Goal: Task Accomplishment & Management: Complete application form

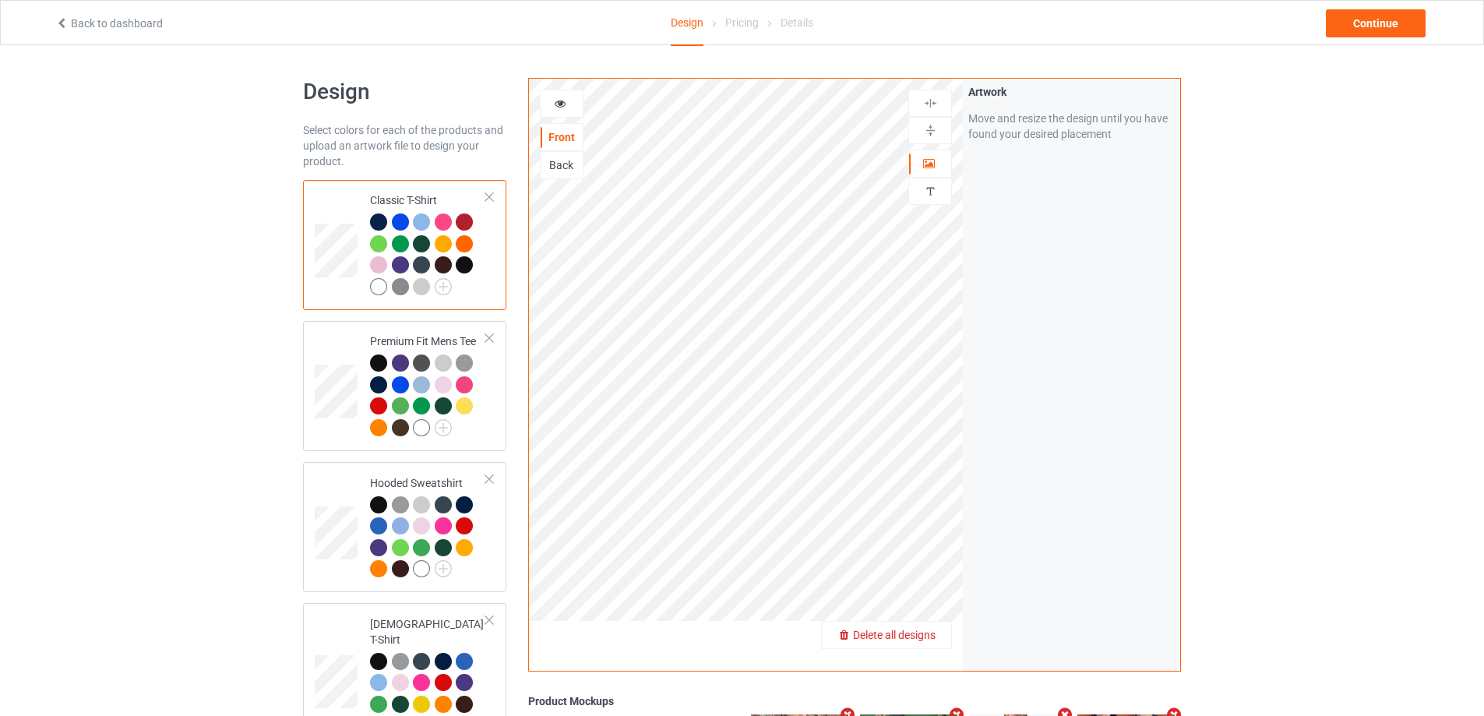
click at [930, 640] on span "Delete all designs" at bounding box center [894, 635] width 83 height 12
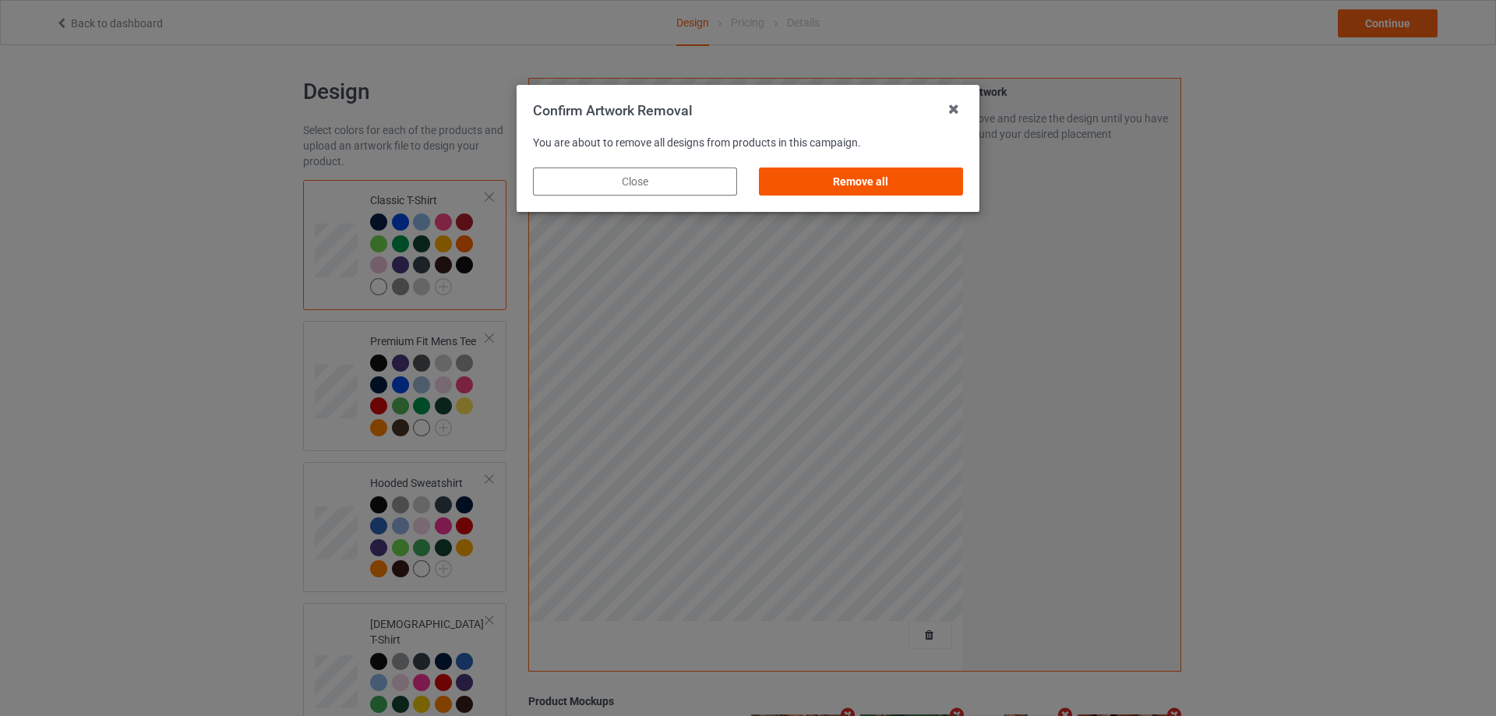
click at [947, 189] on div "Remove all" at bounding box center [861, 182] width 204 height 28
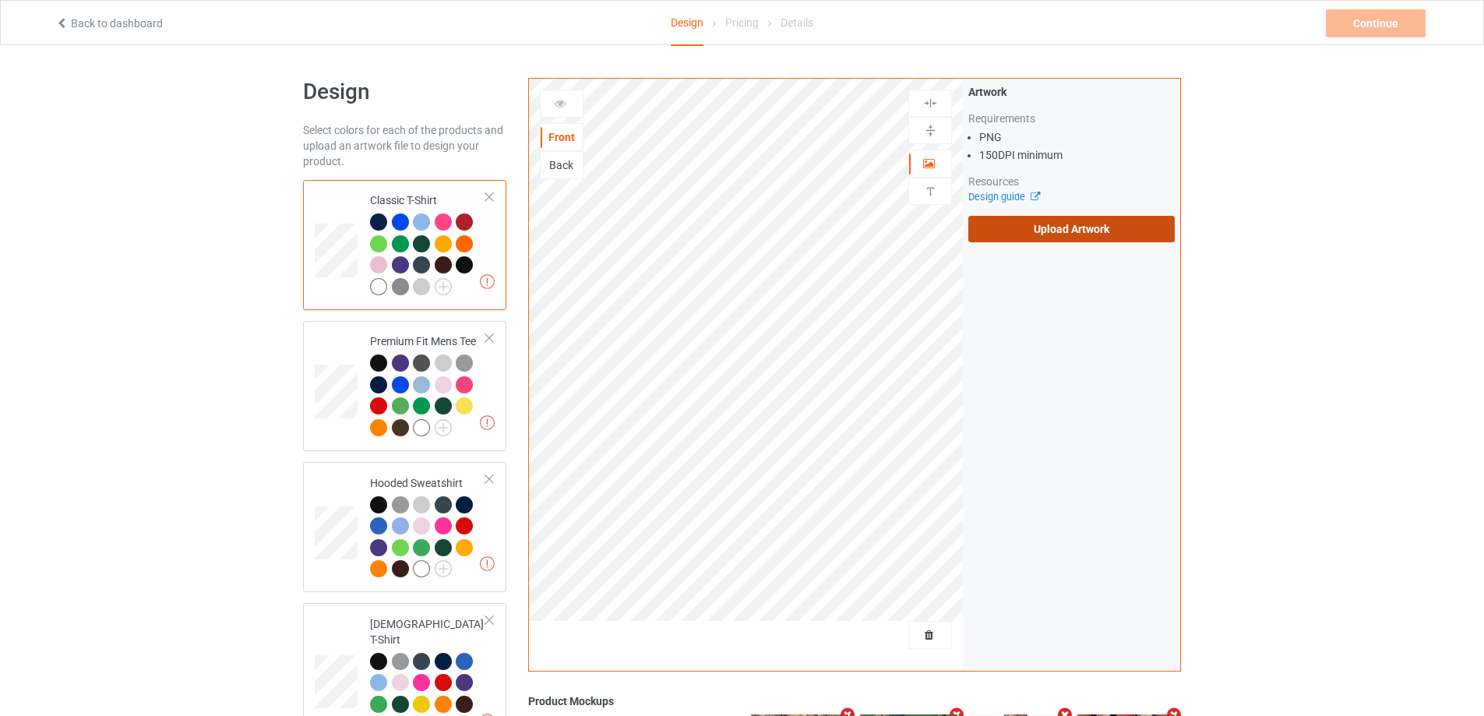
click at [1016, 229] on label "Upload Artwork" at bounding box center [1071, 229] width 206 height 26
click at [0, 0] on input "Upload Artwork" at bounding box center [0, 0] width 0 height 0
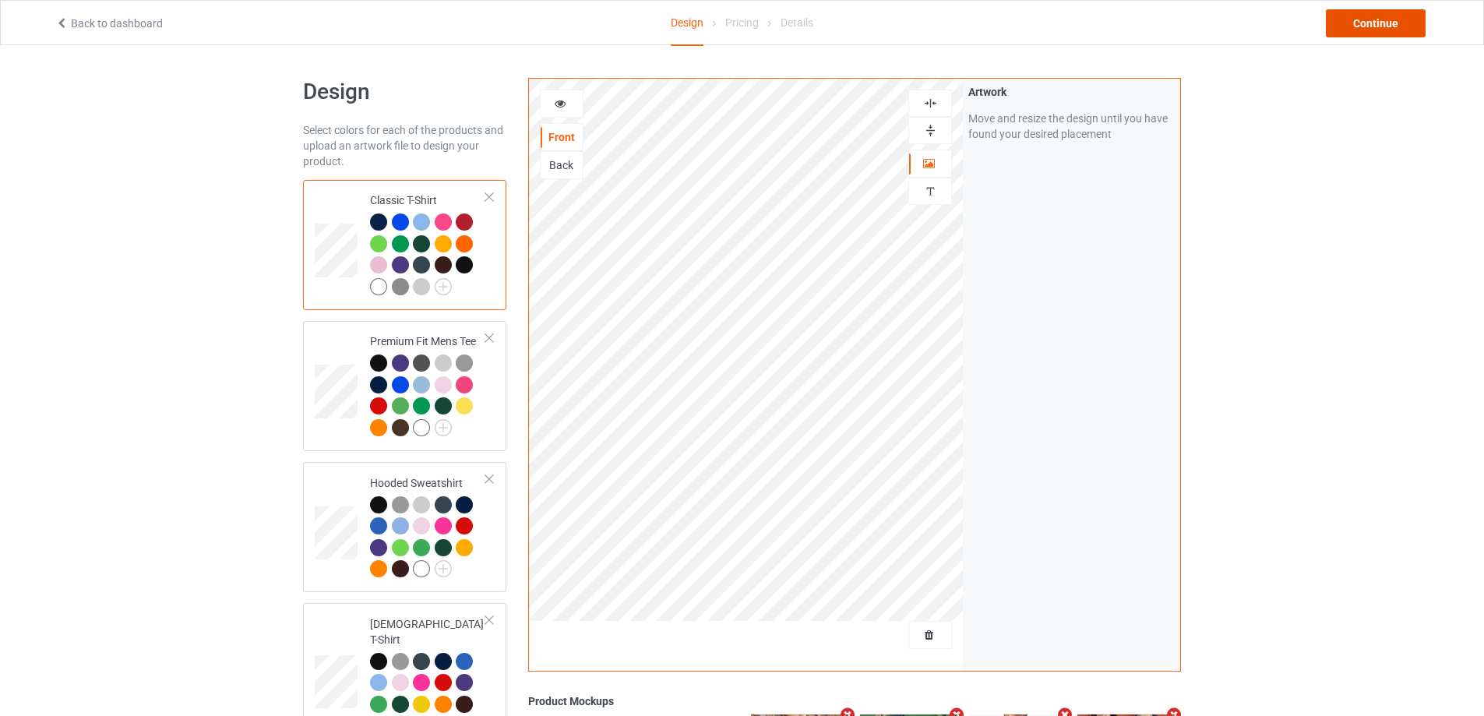
click at [1401, 22] on div "Continue" at bounding box center [1376, 23] width 100 height 28
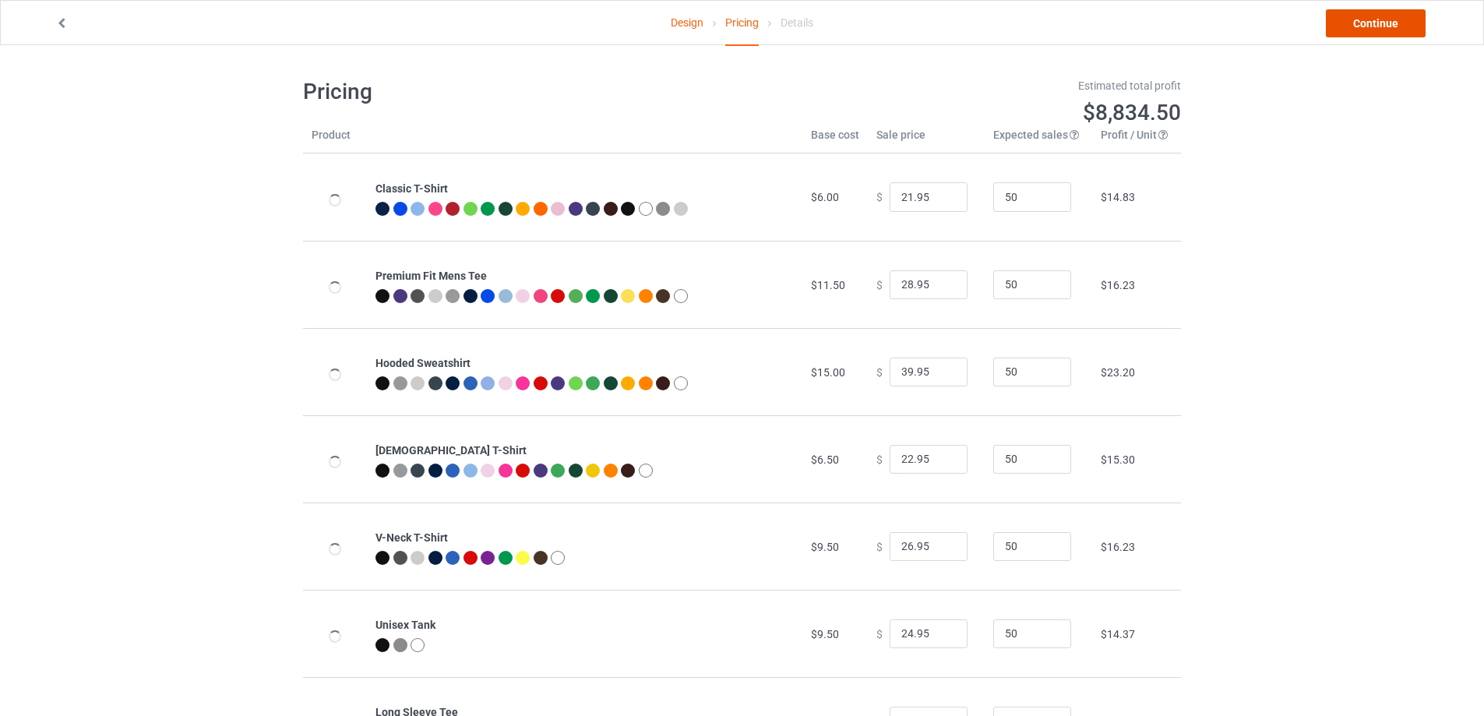
click at [1401, 22] on link "Continue" at bounding box center [1376, 23] width 100 height 28
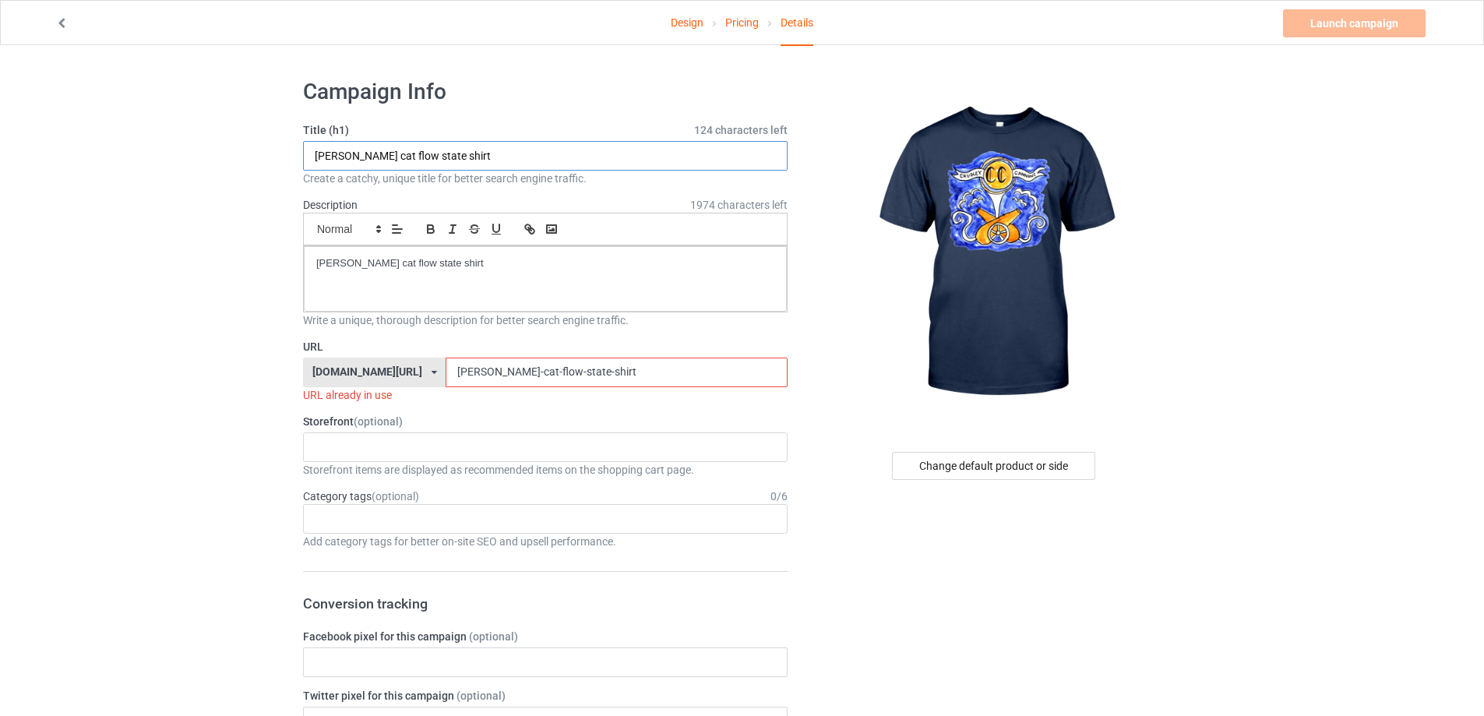
paste input "[PERSON_NAME]"
drag, startPoint x: 329, startPoint y: 158, endPoint x: 123, endPoint y: 168, distance: 205.9
type input "[PERSON_NAME] Cannons shirt"
drag, startPoint x: 453, startPoint y: 267, endPoint x: 189, endPoint y: 274, distance: 263.4
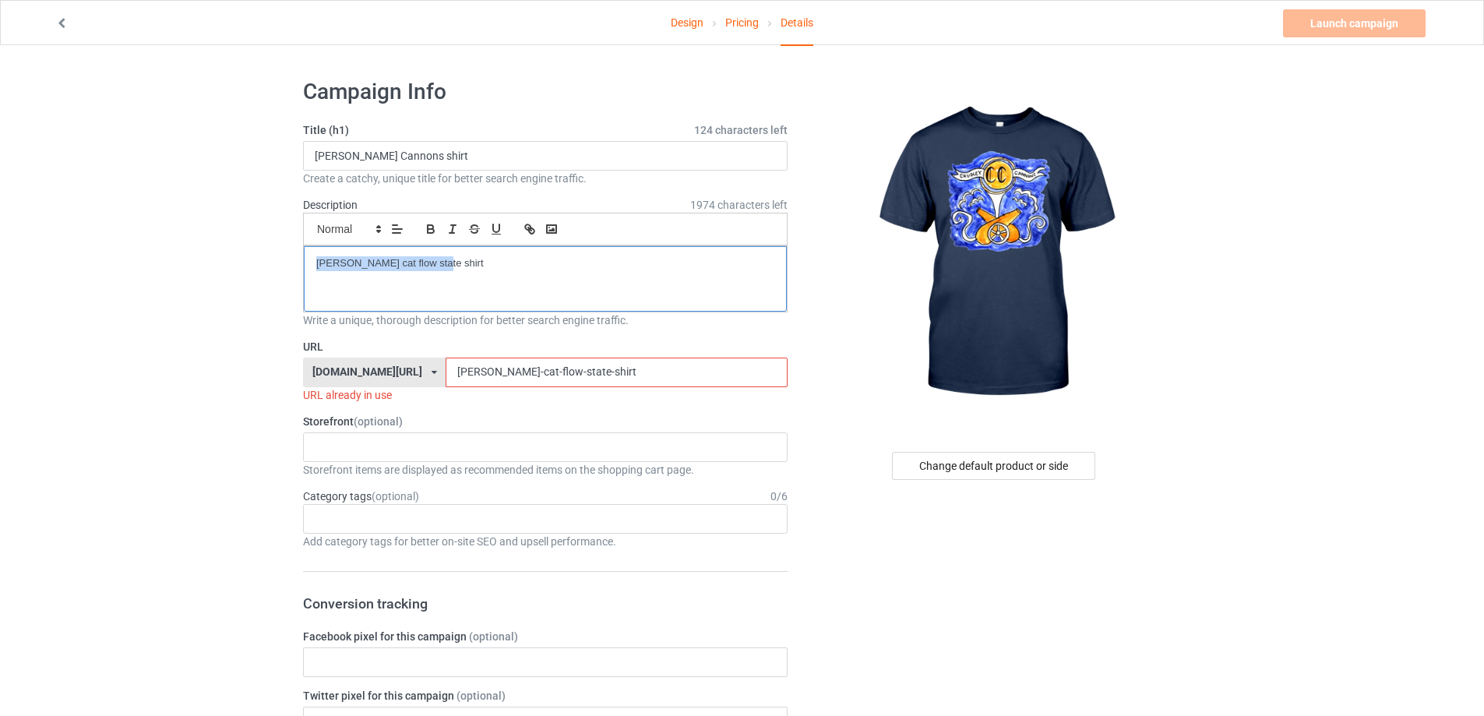
drag, startPoint x: 558, startPoint y: 372, endPoint x: 312, endPoint y: 394, distance: 246.4
click at [312, 394] on div "URL [DOMAIN_NAME][URL] [DOMAIN_NAME][URL] [DOMAIN_NAME][URL] 5cd2f964b197f721e1…" at bounding box center [545, 371] width 485 height 64
paste input "[PERSON_NAME]-cannons"
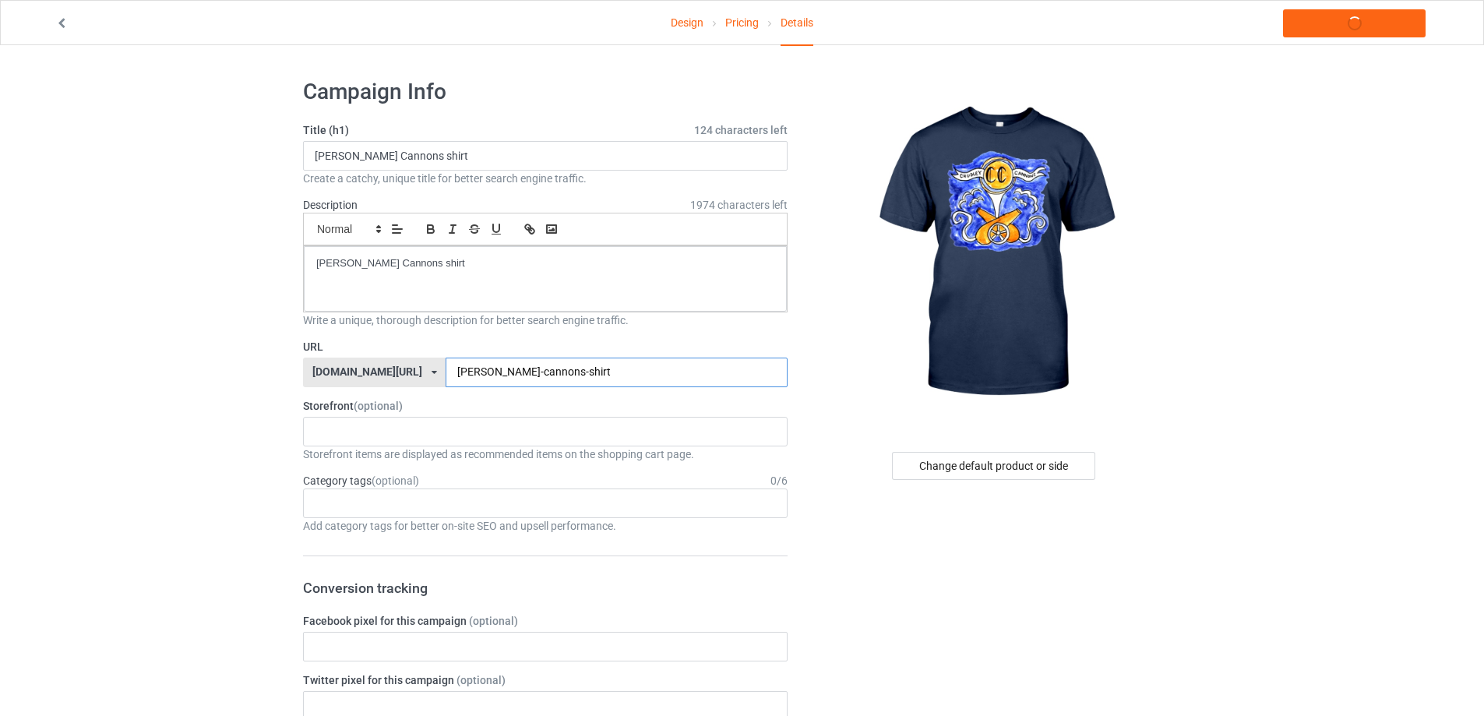
type input "[PERSON_NAME]-cannons-shirt"
drag, startPoint x: 513, startPoint y: 278, endPoint x: 142, endPoint y: 262, distance: 371.2
copy p "[PERSON_NAME] Cannons shirt"
click at [1350, 28] on link "Launch campaign" at bounding box center [1354, 23] width 143 height 28
